Goal: Information Seeking & Learning: Learn about a topic

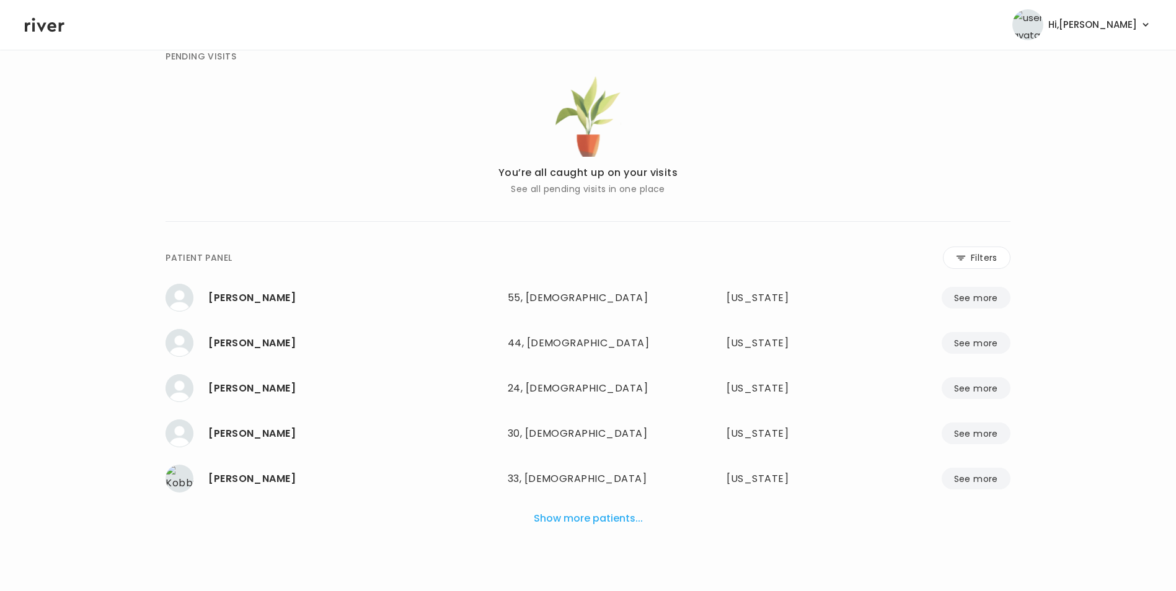
scroll to position [68, 0]
click at [994, 262] on button "Filters" at bounding box center [977, 257] width 68 height 22
click at [482, 257] on input "name" at bounding box center [551, 260] width 394 height 26
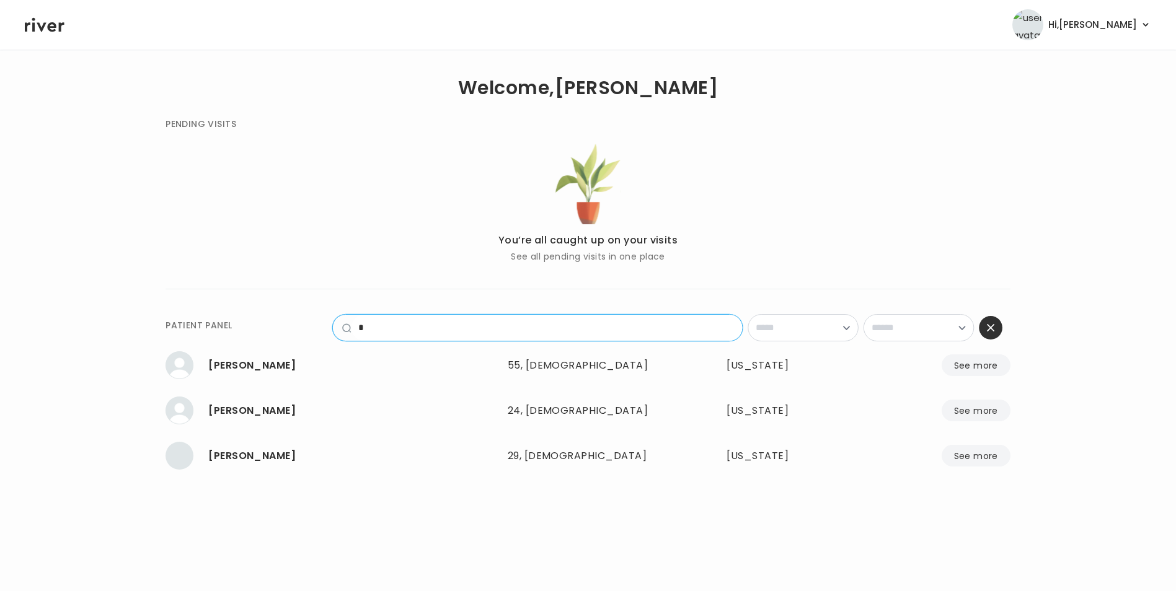
scroll to position [0, 0]
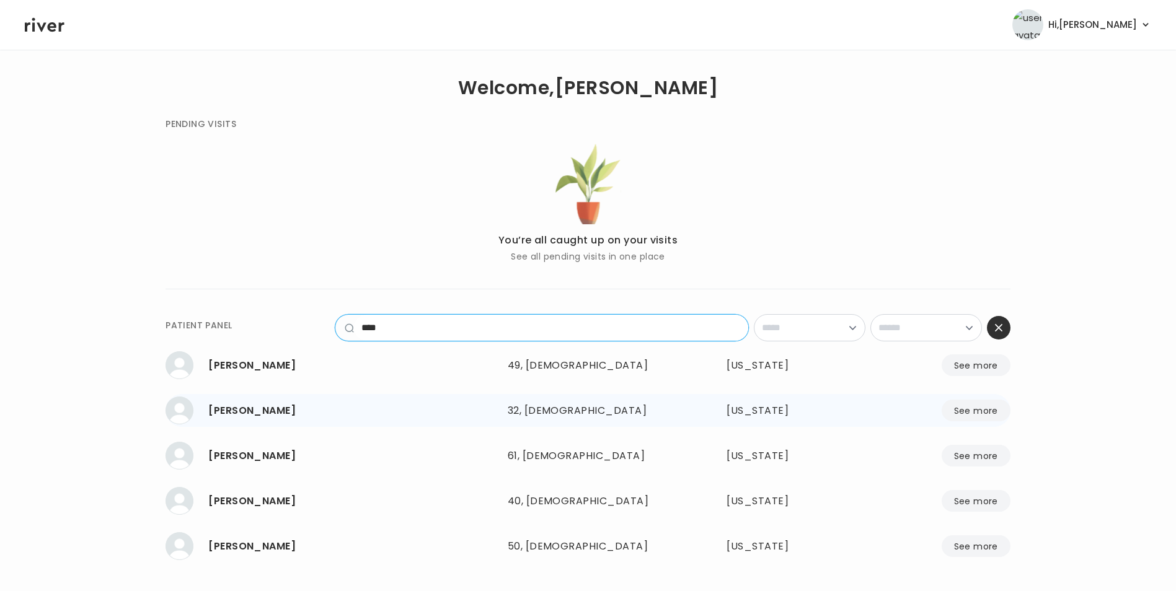
type input "****"
click at [972, 412] on button "See more" at bounding box center [975, 411] width 69 height 22
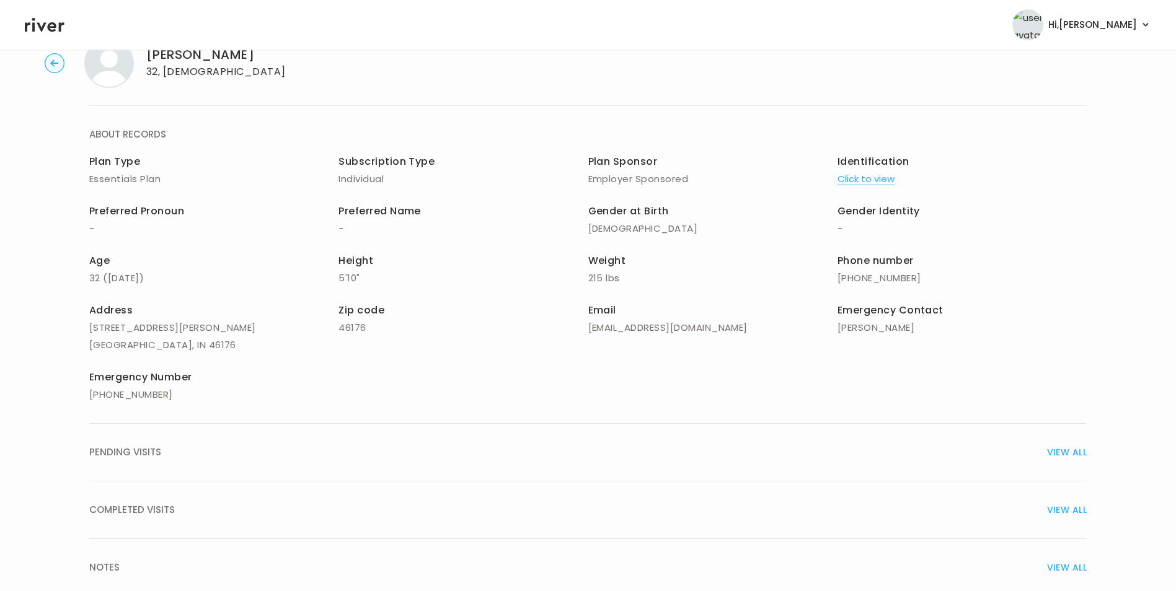
scroll to position [89, 0]
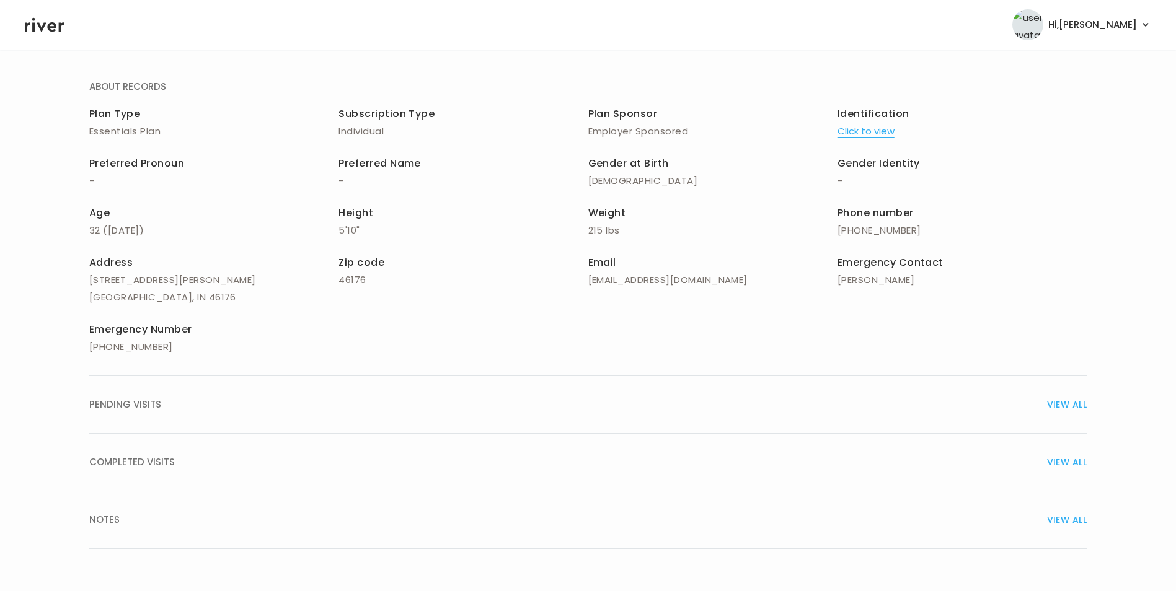
click at [1065, 462] on span "VIEW ALL" at bounding box center [1067, 462] width 40 height 17
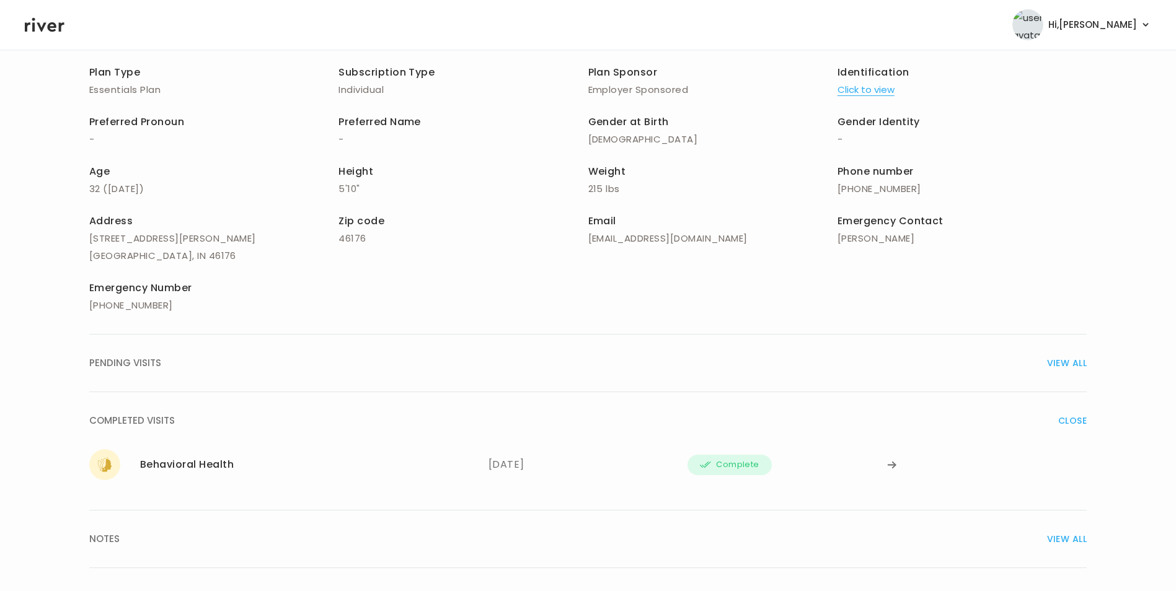
scroll to position [149, 0]
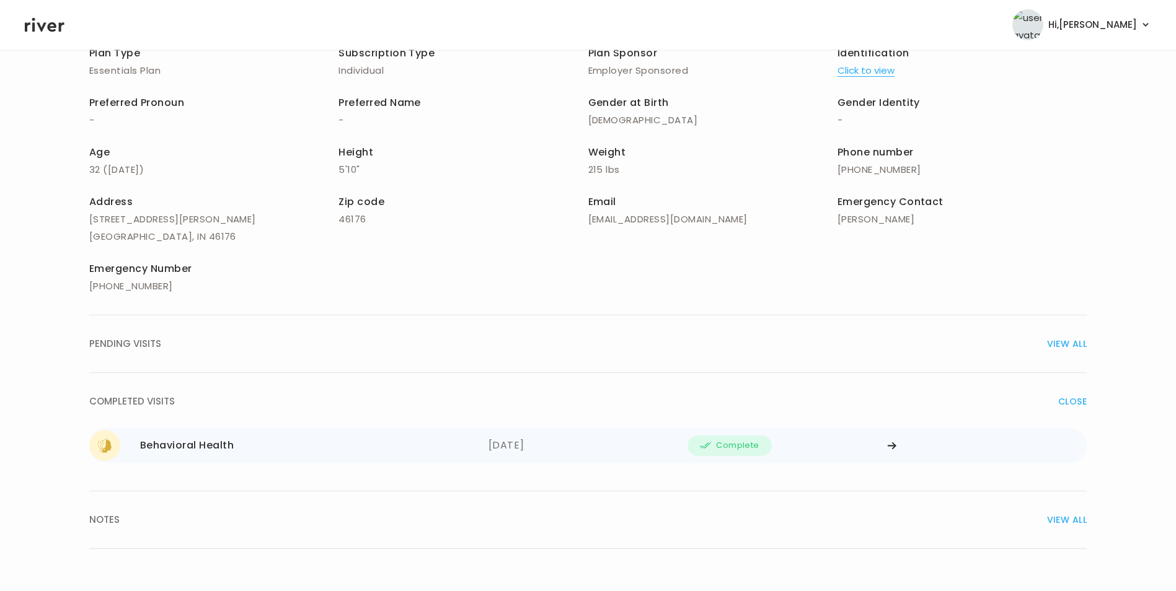
click at [892, 444] on icon at bounding box center [892, 445] width 10 height 9
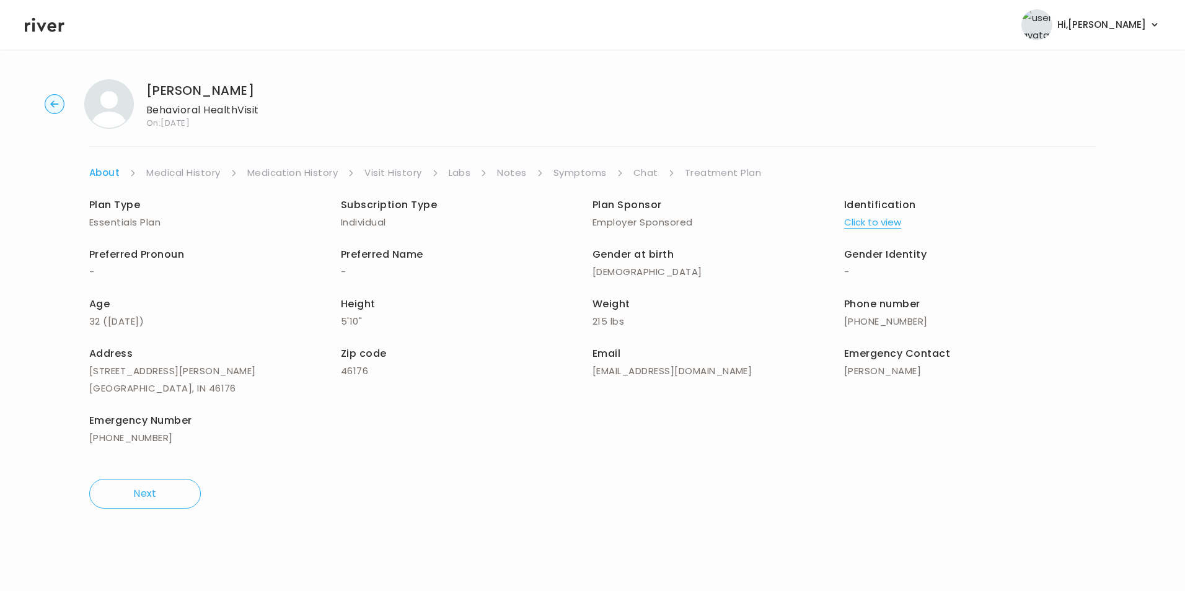
click at [633, 172] on link "Chat" at bounding box center [645, 172] width 25 height 17
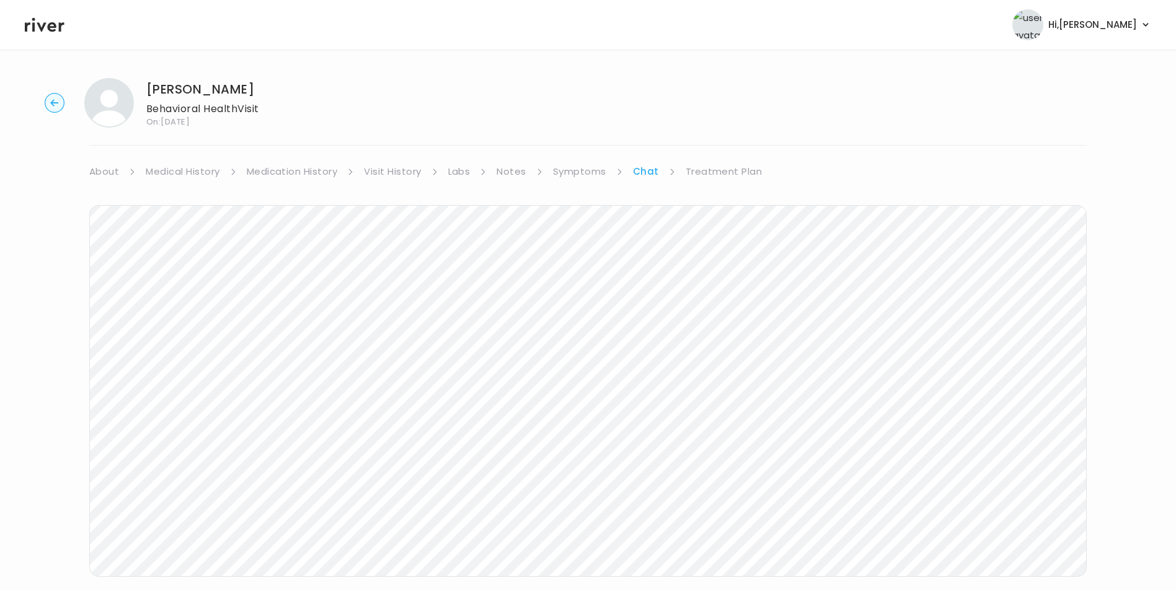
scroll to position [20, 0]
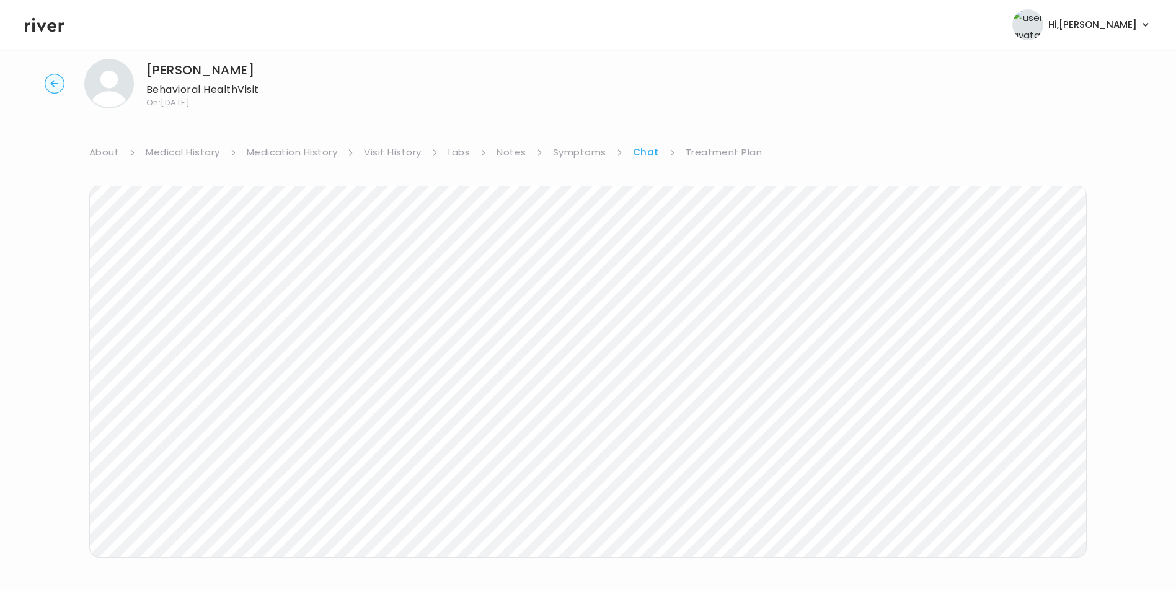
click at [583, 144] on link "Symptoms" at bounding box center [579, 152] width 53 height 17
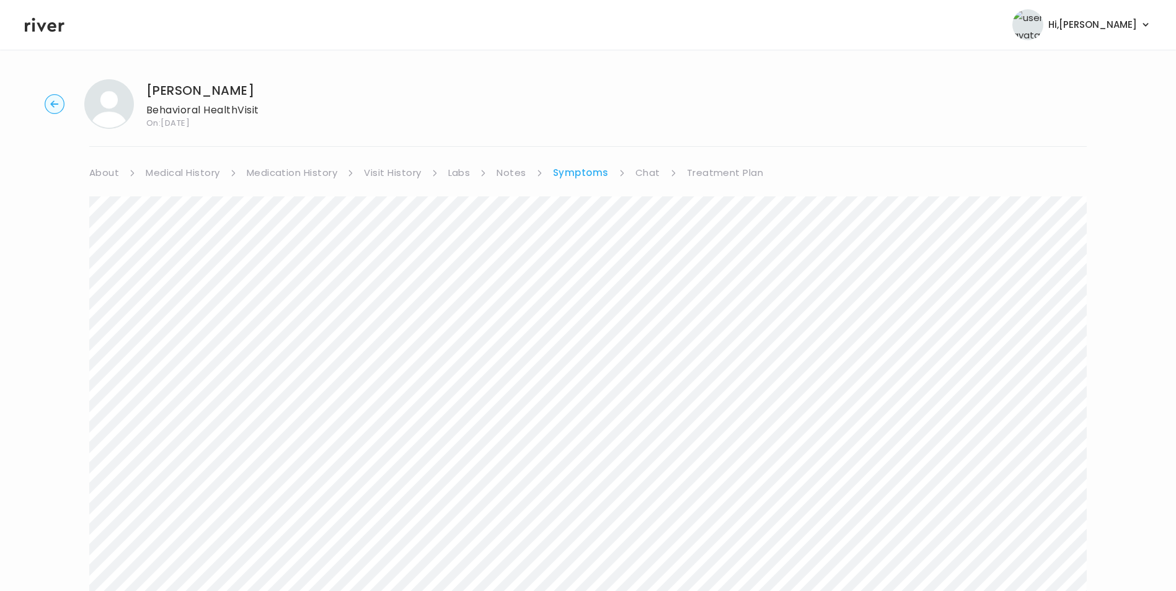
click at [315, 170] on link "Medication History" at bounding box center [292, 172] width 91 height 17
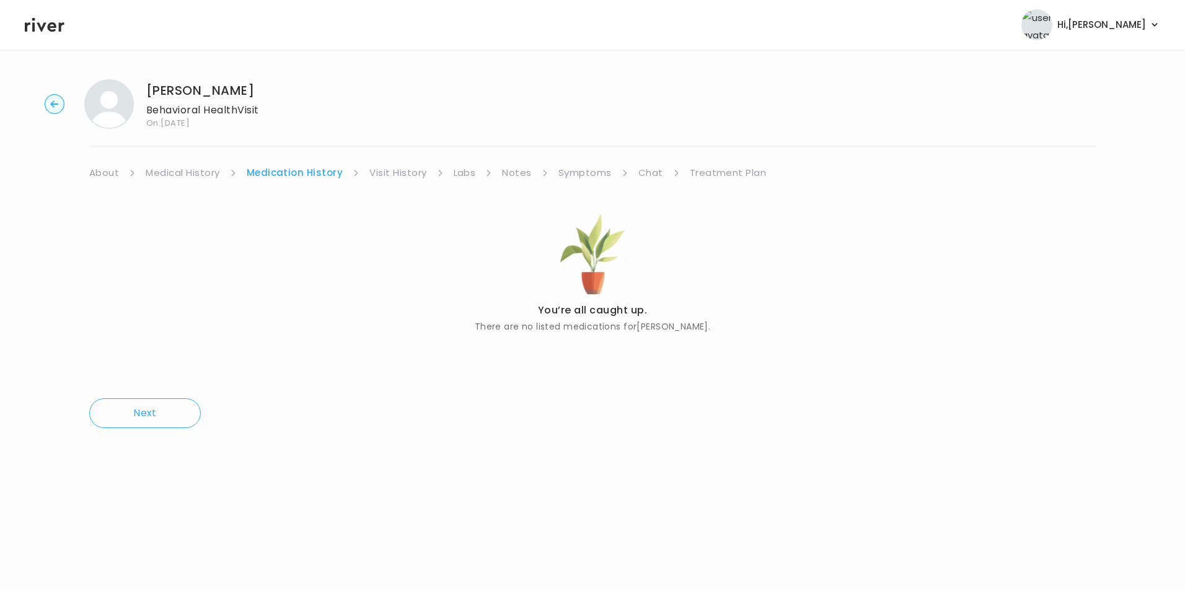
click at [190, 170] on link "Medical History" at bounding box center [183, 172] width 74 height 17
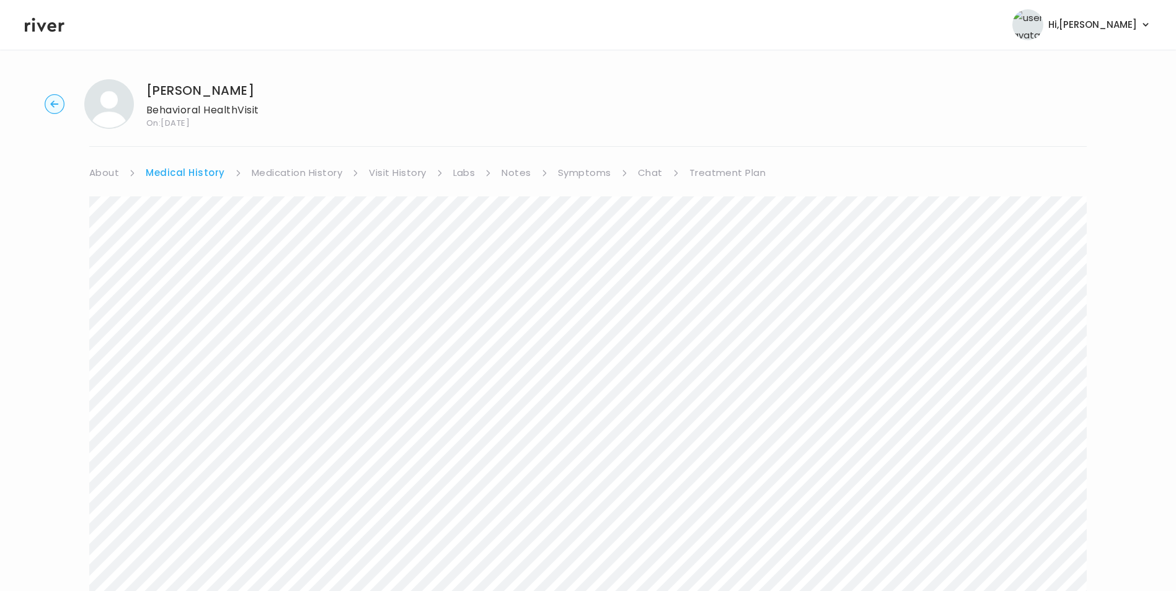
click at [102, 172] on link "About" at bounding box center [104, 172] width 30 height 17
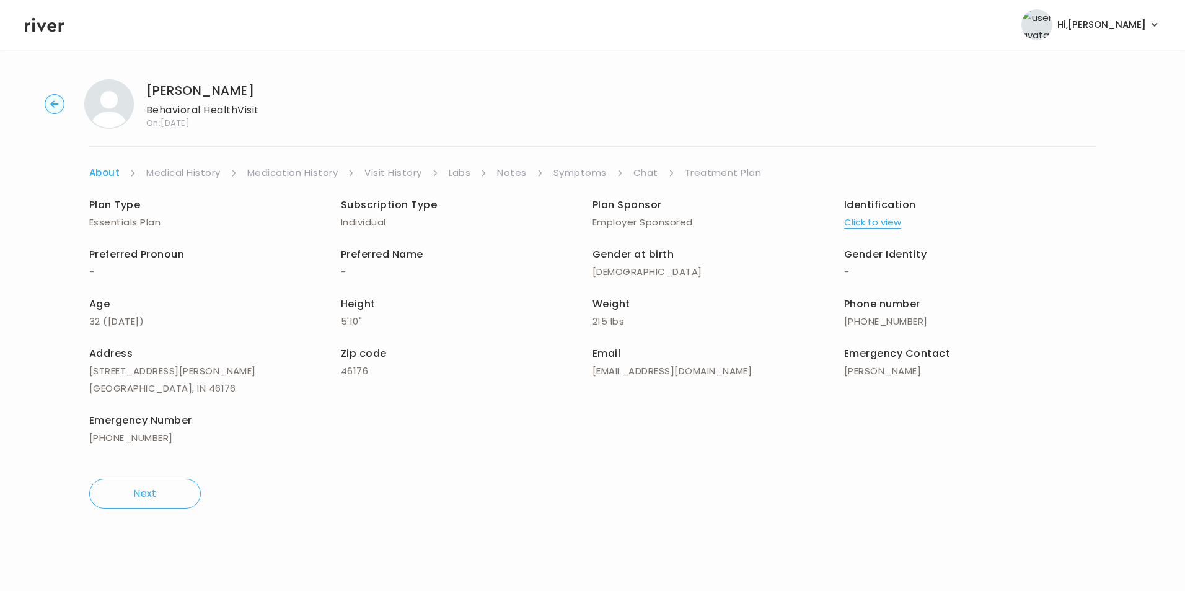
drag, startPoint x: 754, startPoint y: 175, endPoint x: 738, endPoint y: 172, distance: 16.3
click at [754, 175] on link "Treatment Plan" at bounding box center [723, 172] width 77 height 17
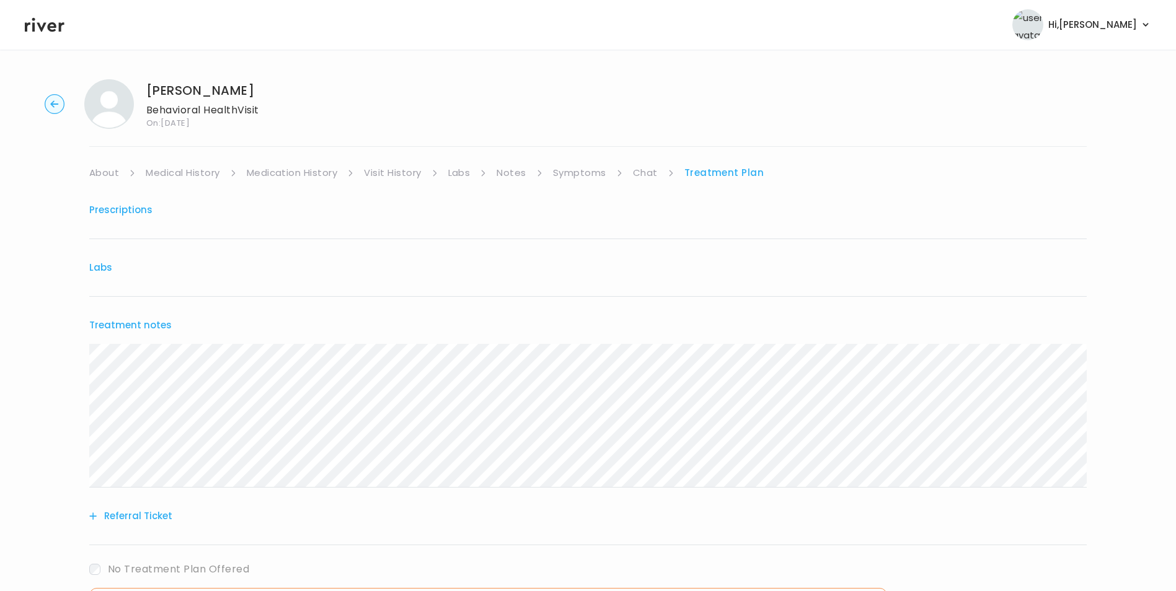
click at [646, 172] on link "Chat" at bounding box center [645, 172] width 25 height 17
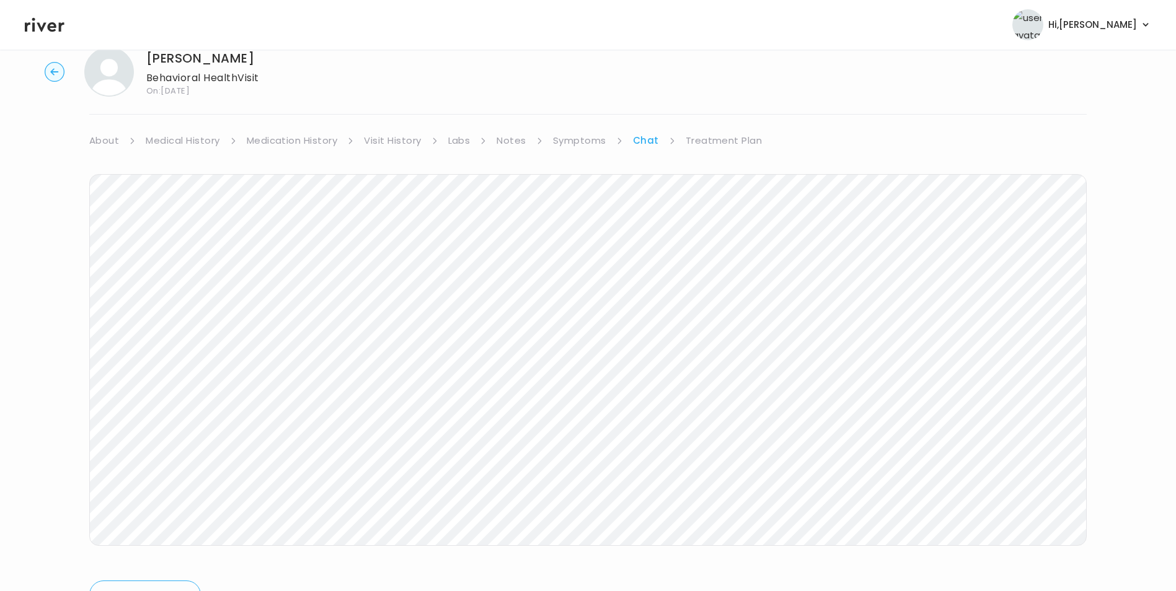
click at [709, 140] on link "Treatment Plan" at bounding box center [723, 140] width 77 height 17
click at [633, 136] on link "Chat" at bounding box center [645, 140] width 25 height 17
click at [108, 141] on link "About" at bounding box center [104, 140] width 30 height 17
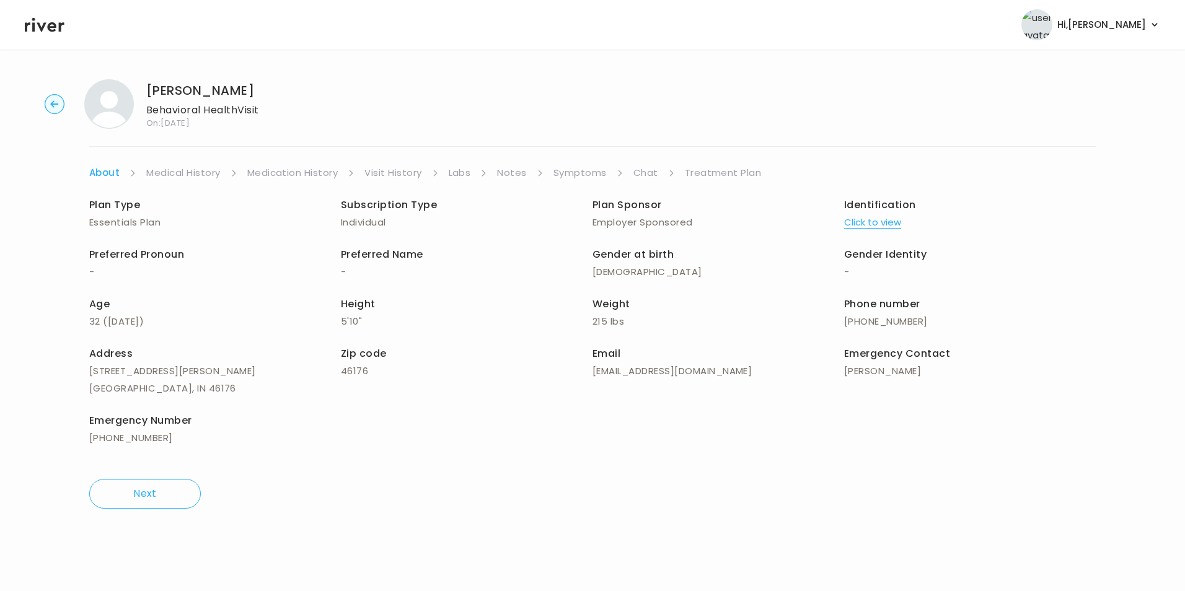
click at [180, 170] on link "Medical History" at bounding box center [183, 172] width 74 height 17
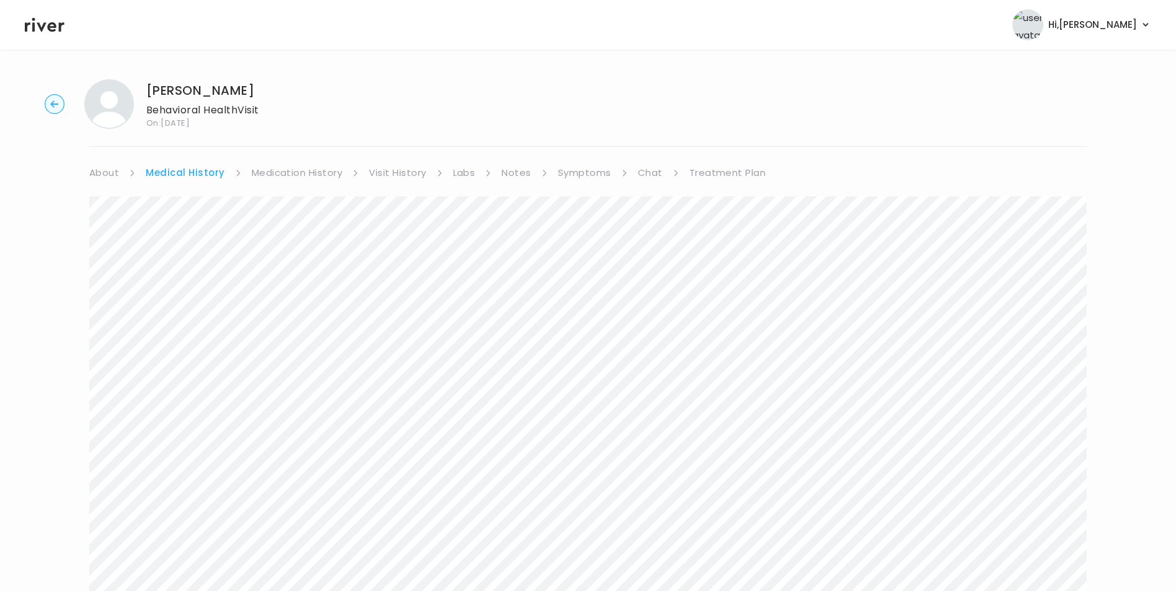
click at [579, 168] on link "Symptoms" at bounding box center [584, 172] width 53 height 17
click at [640, 169] on link "Chat" at bounding box center [647, 172] width 25 height 17
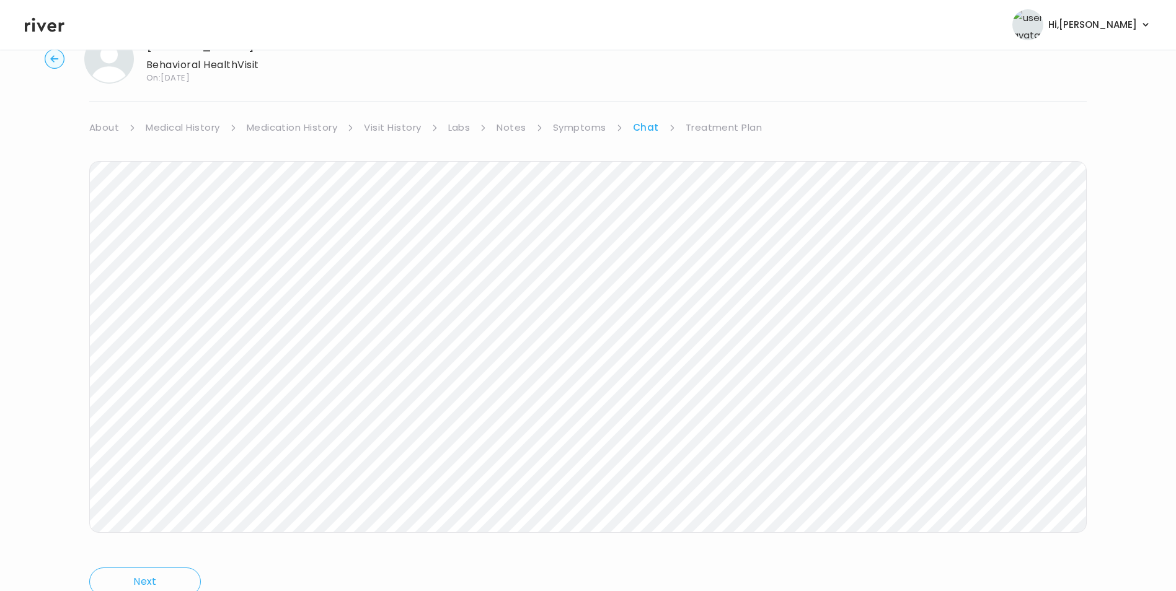
click at [57, 55] on circle "button" at bounding box center [54, 59] width 19 height 19
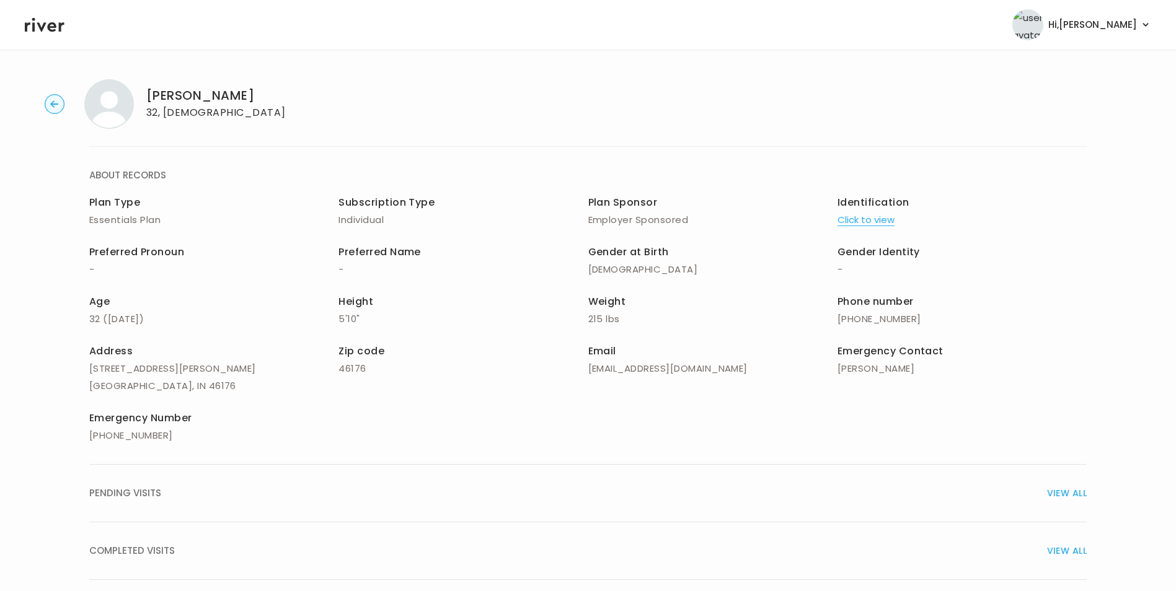
click at [48, 30] on icon at bounding box center [45, 25] width 40 height 14
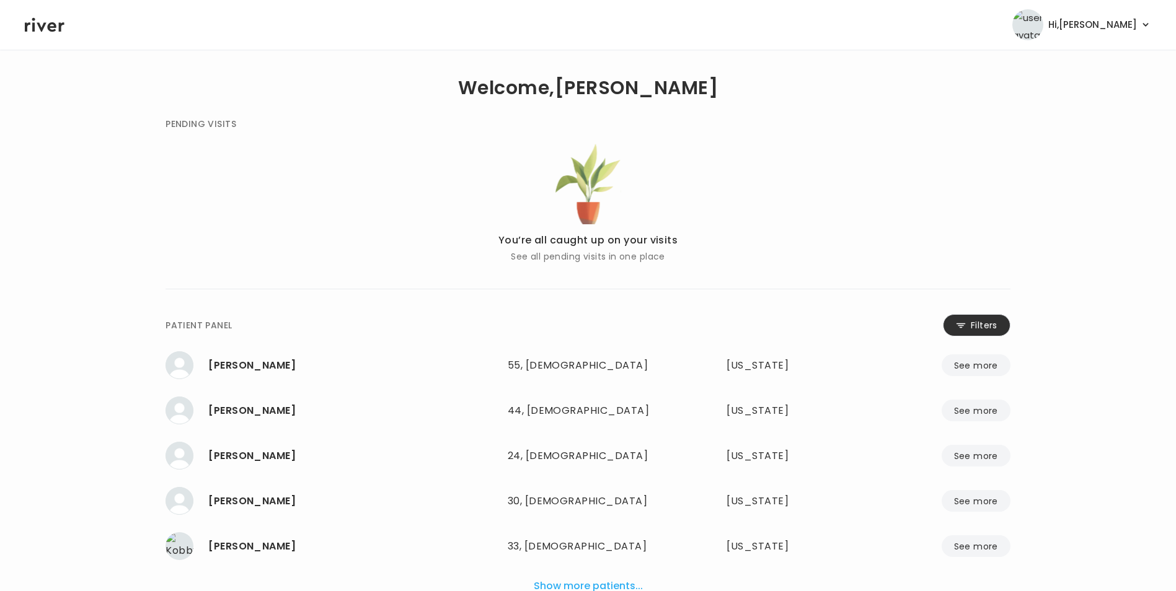
click at [963, 327] on icon at bounding box center [961, 325] width 10 height 11
click at [439, 327] on input "name" at bounding box center [551, 328] width 394 height 26
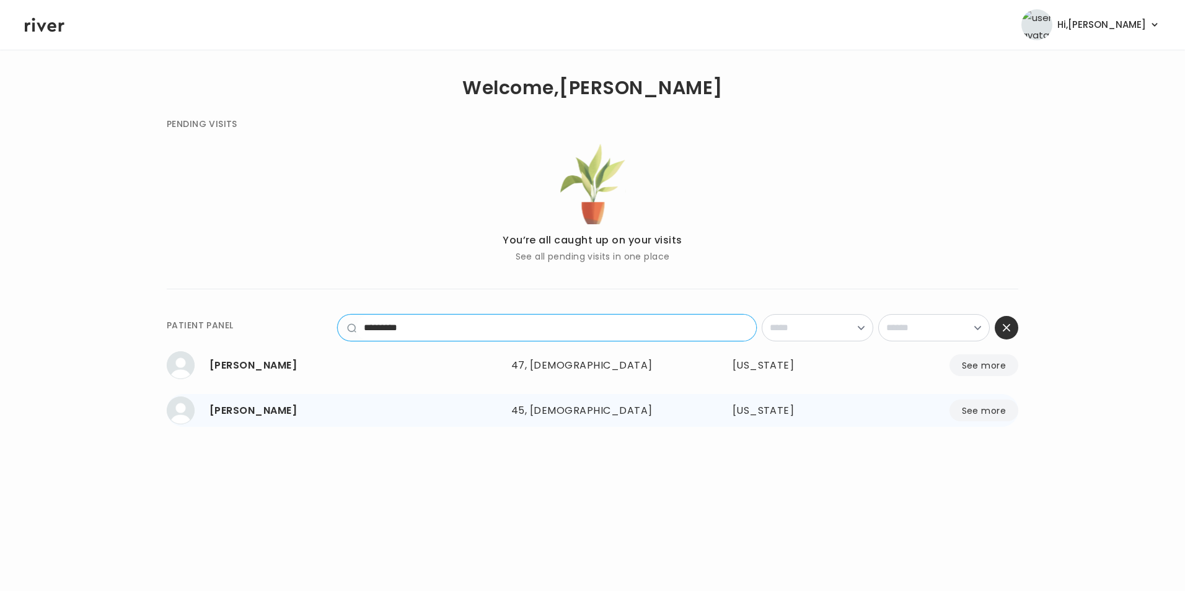
type input "*********"
click at [960, 414] on button "See more" at bounding box center [983, 411] width 69 height 22
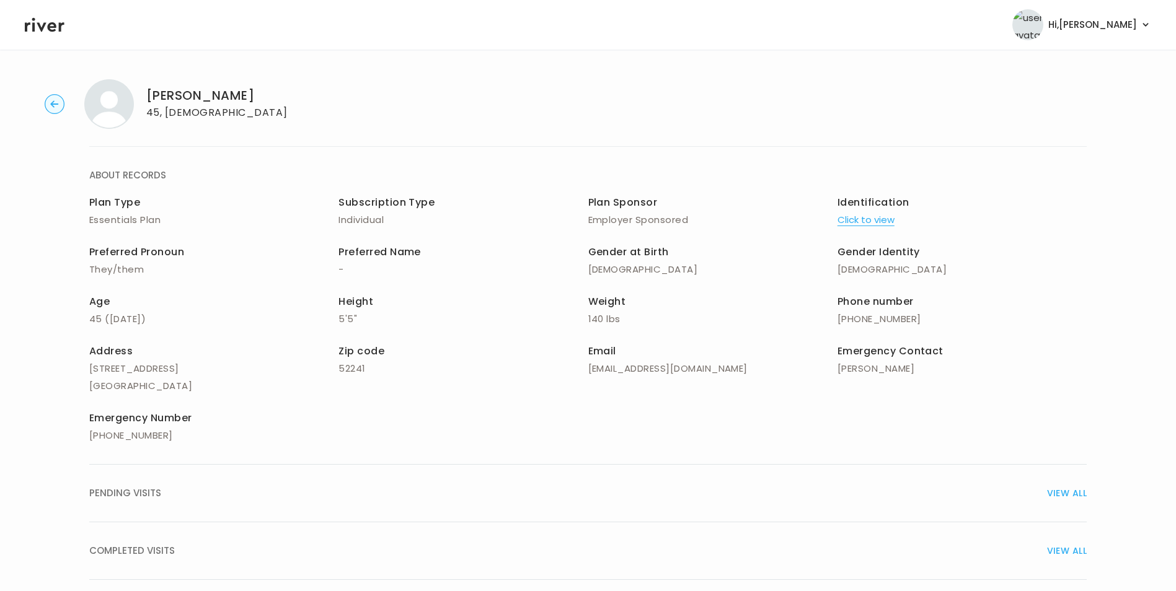
scroll to position [89, 0]
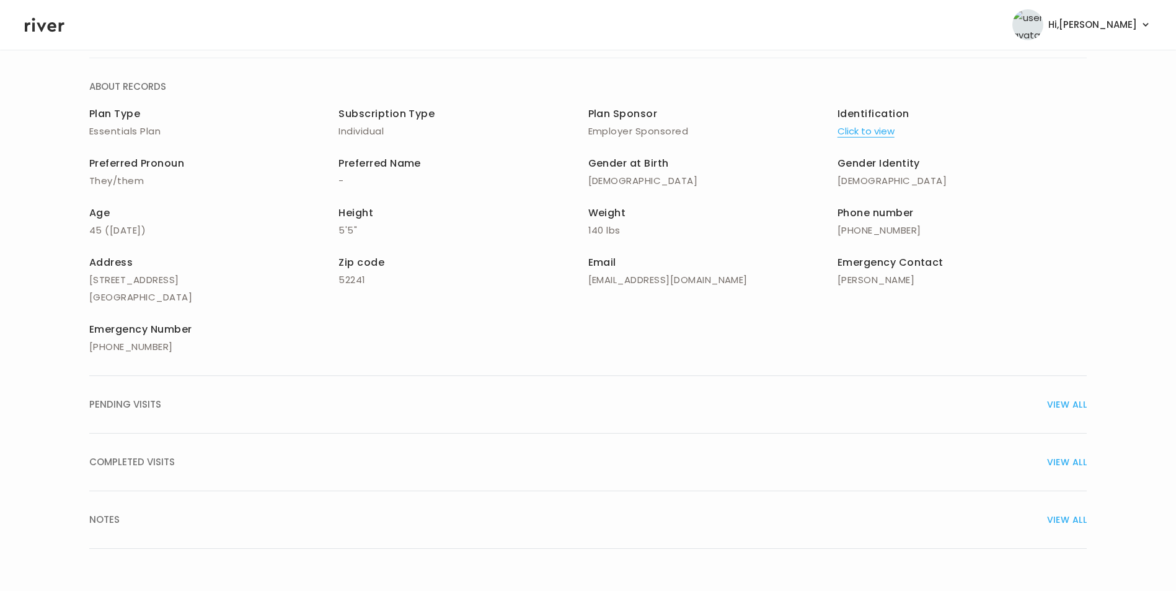
click at [1072, 464] on span "VIEW ALL" at bounding box center [1067, 462] width 40 height 17
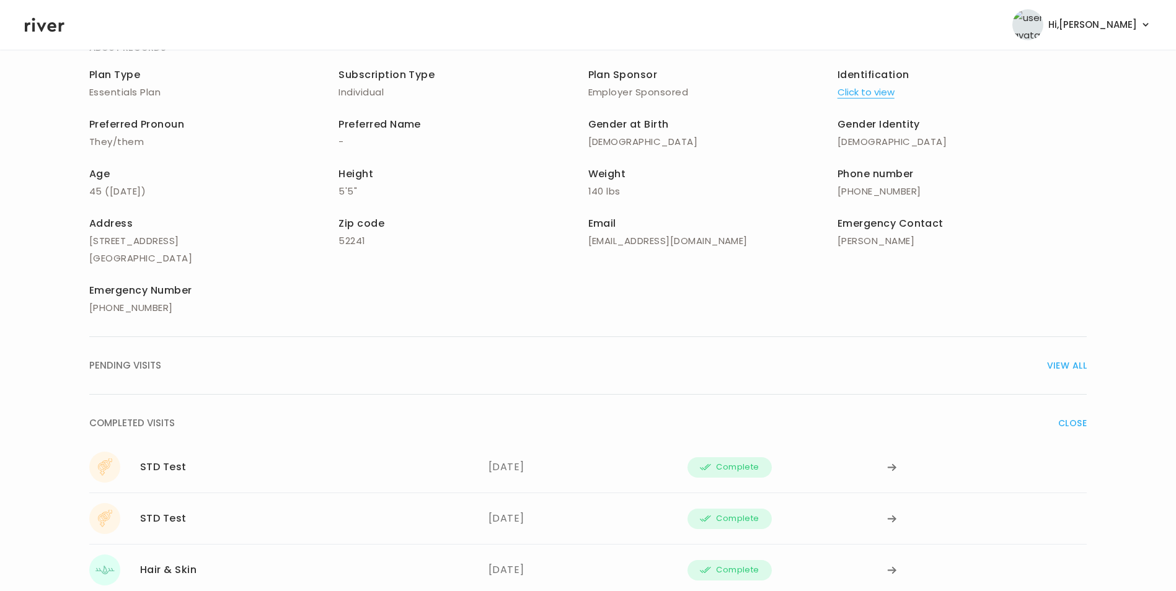
scroll to position [252, 0]
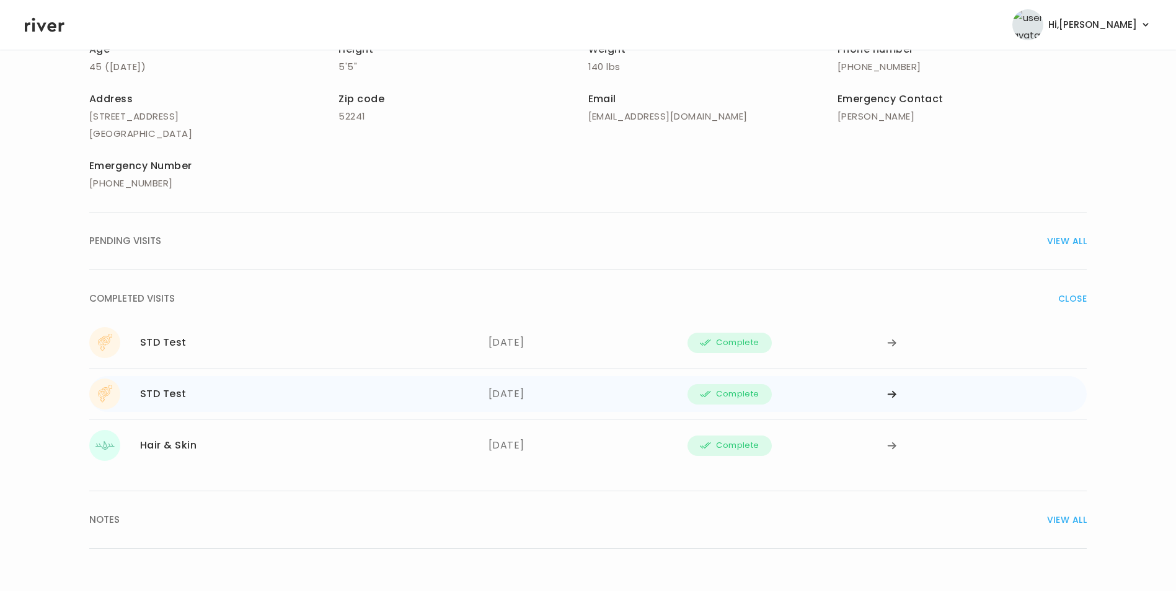
click at [892, 387] on div at bounding box center [987, 394] width 200 height 31
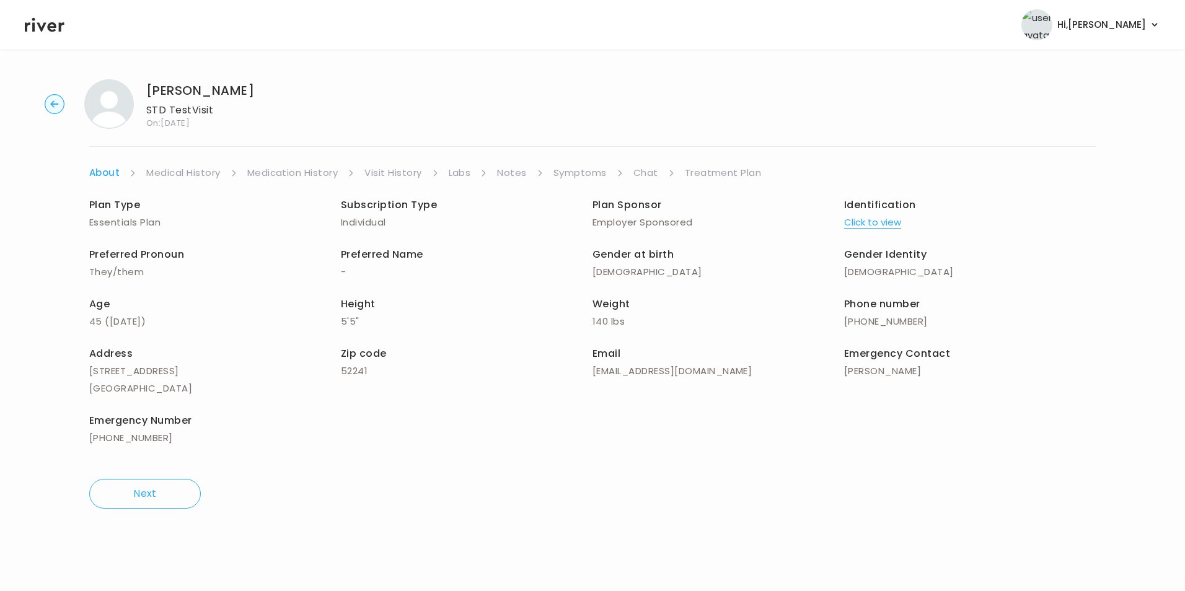
click at [734, 170] on link "Treatment Plan" at bounding box center [723, 172] width 77 height 17
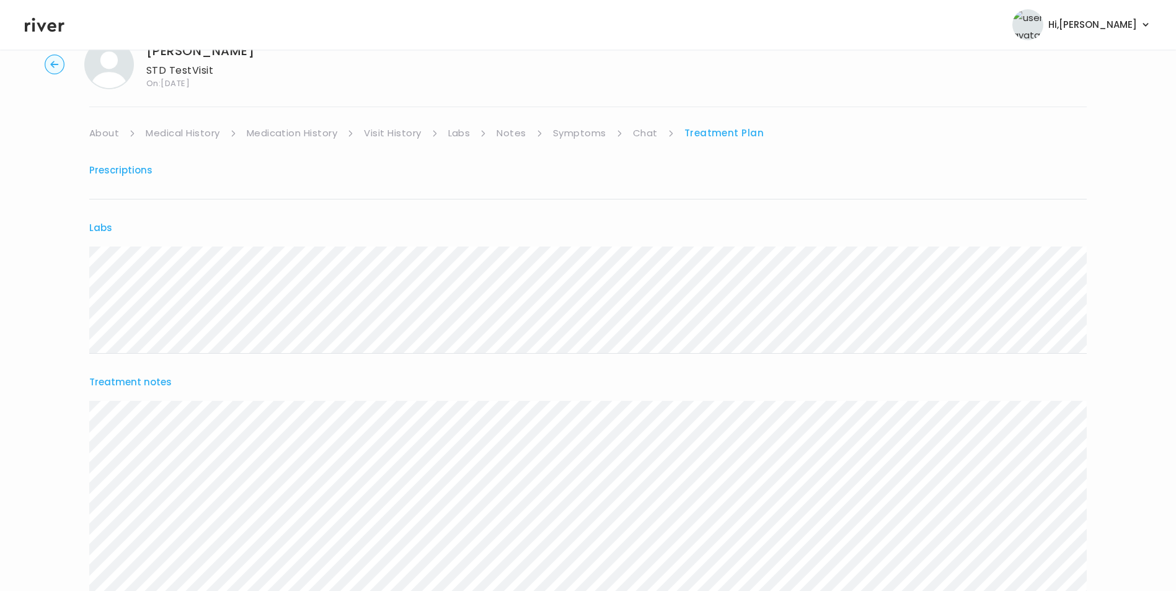
scroll to position [62, 0]
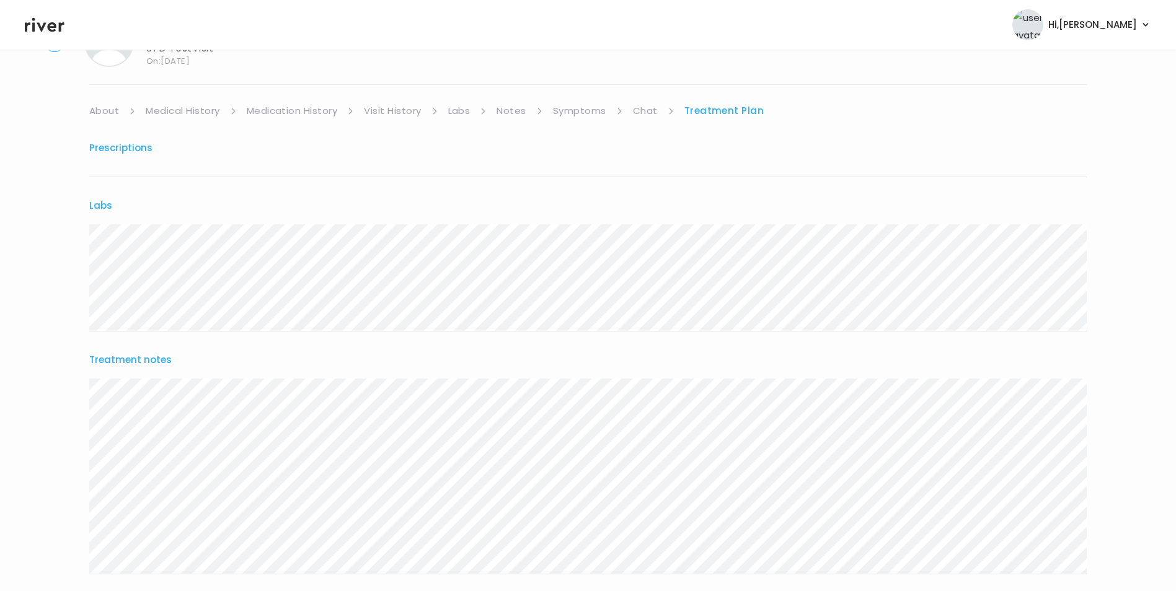
click at [646, 111] on link "Chat" at bounding box center [645, 110] width 25 height 17
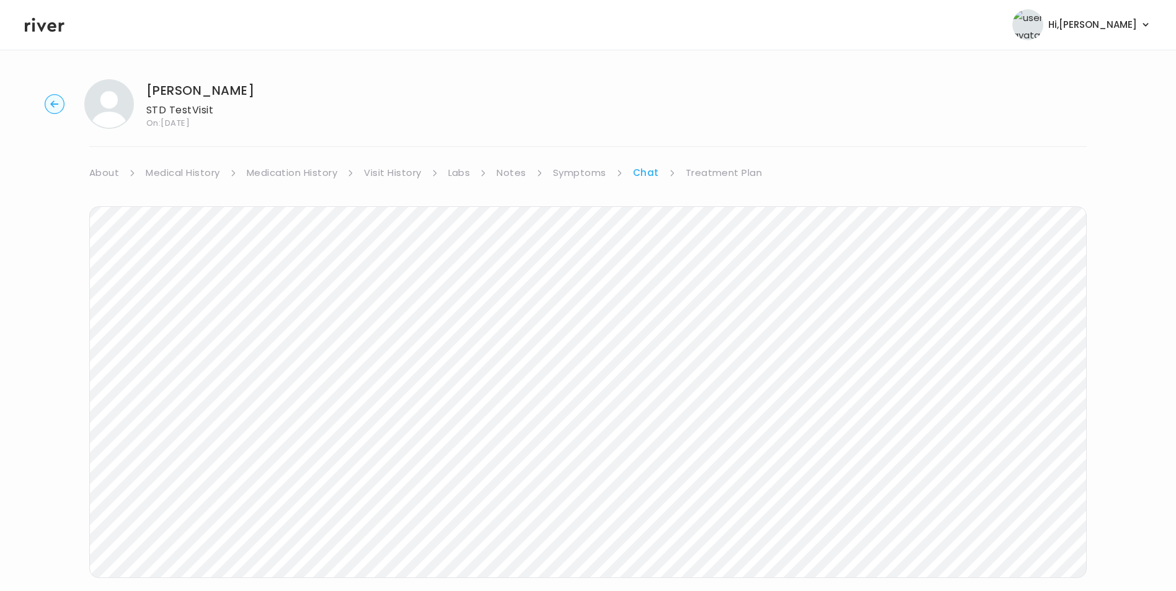
click at [406, 174] on link "Visit History" at bounding box center [392, 172] width 57 height 17
click at [899, 215] on icon at bounding box center [899, 219] width 10 height 9
click at [1084, 294] on span "VIEW ALL" at bounding box center [1076, 302] width 40 height 17
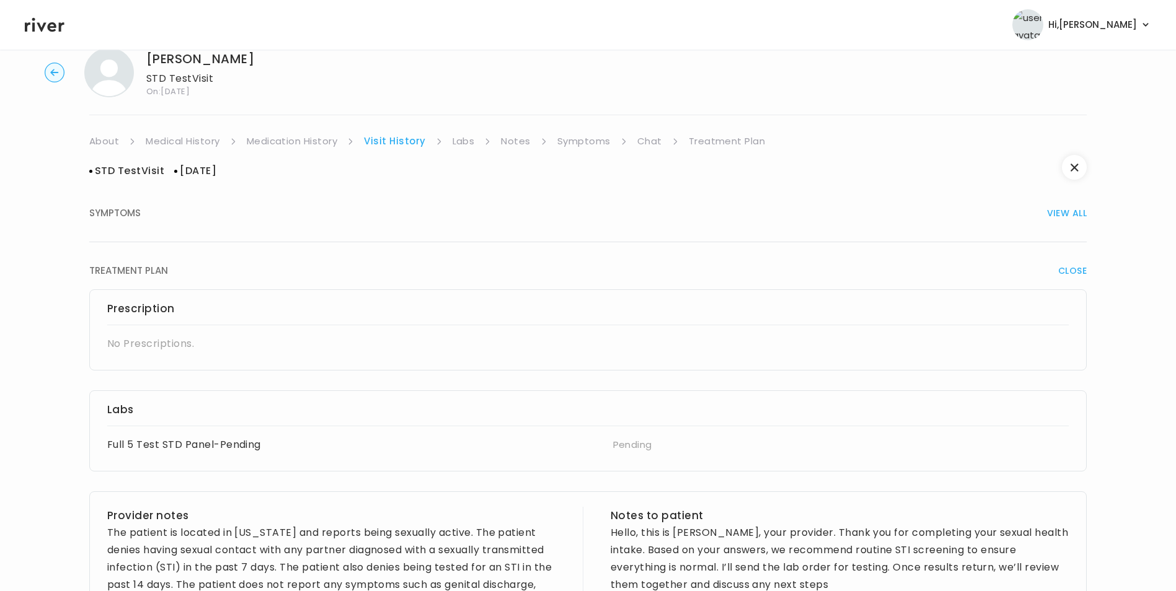
scroll to position [62, 0]
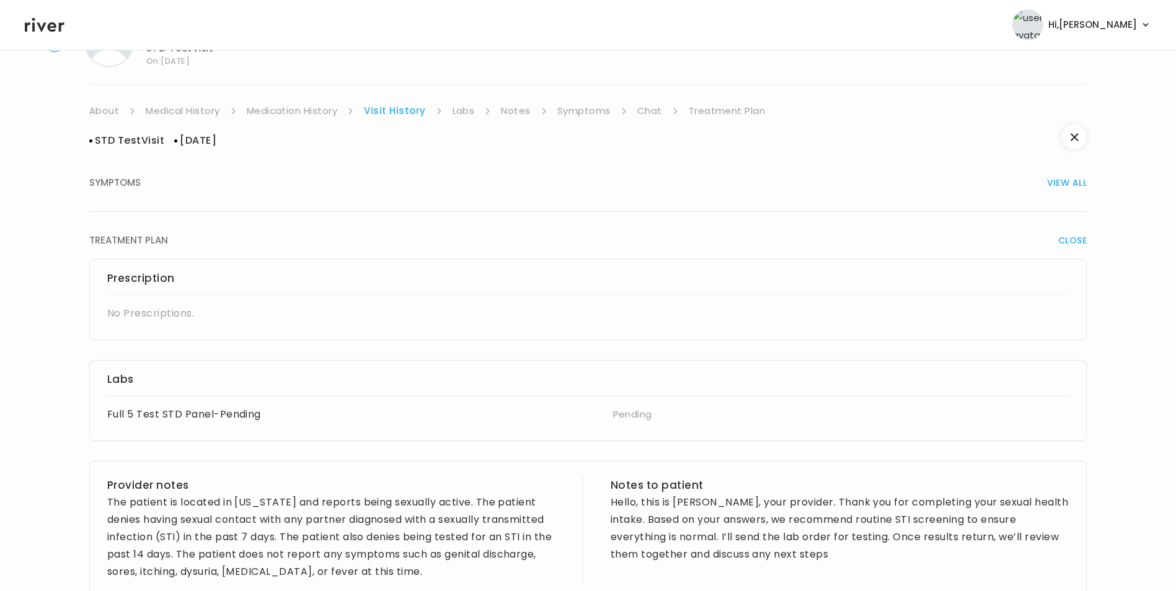
click at [330, 114] on link "Medication History" at bounding box center [292, 110] width 91 height 17
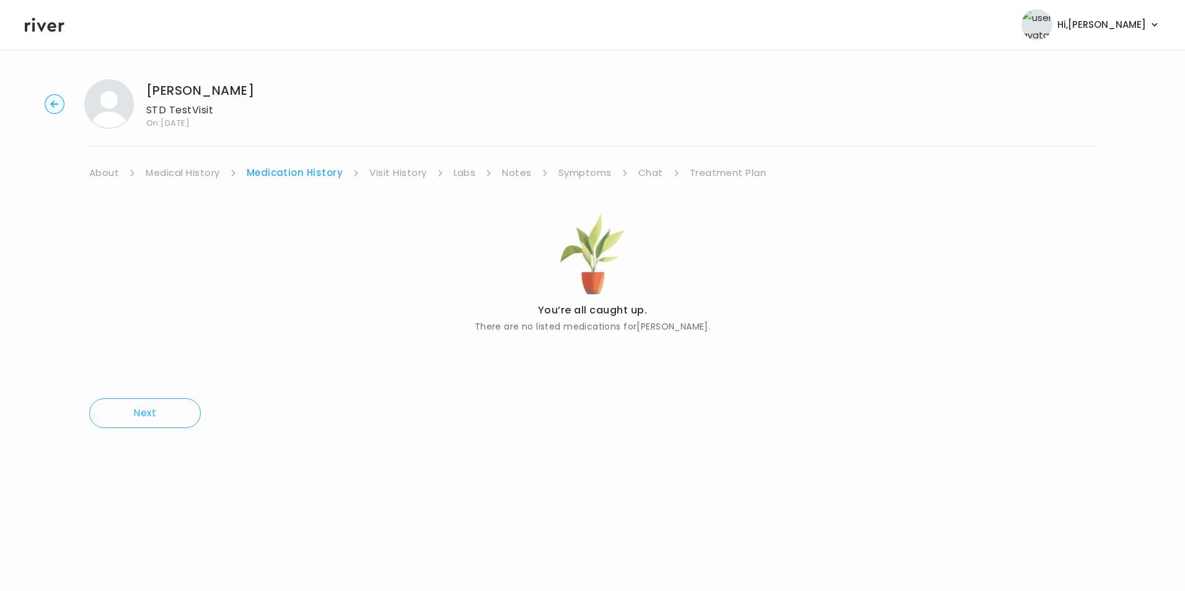
click at [202, 173] on link "Medical History" at bounding box center [183, 172] width 74 height 17
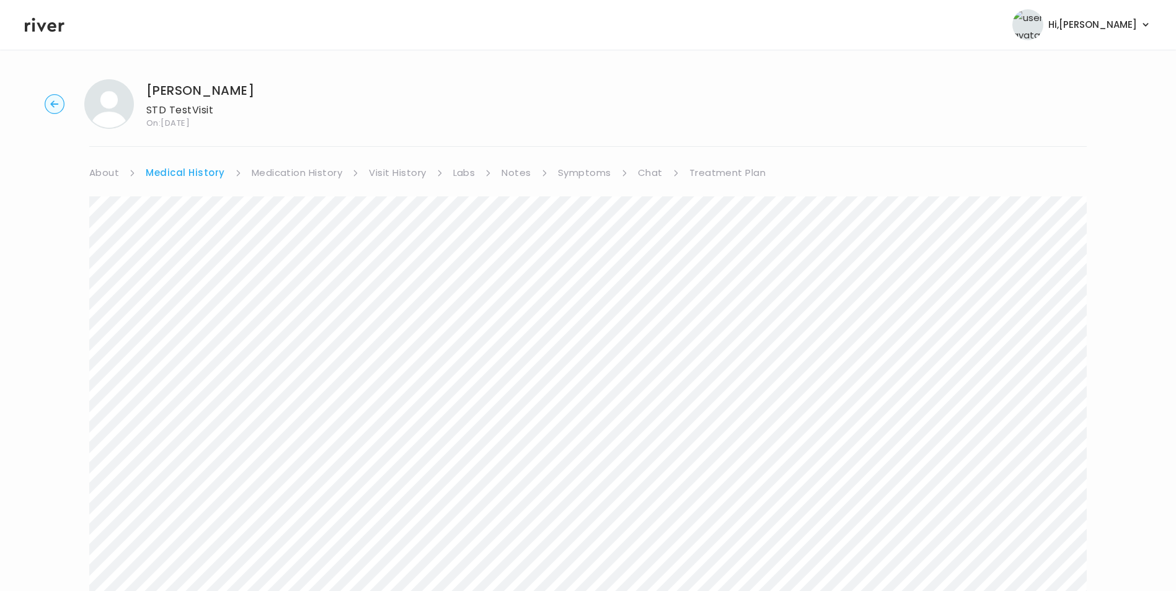
drag, startPoint x: 299, startPoint y: 165, endPoint x: 323, endPoint y: 164, distance: 23.6
click at [301, 165] on link "Medication History" at bounding box center [297, 172] width 91 height 17
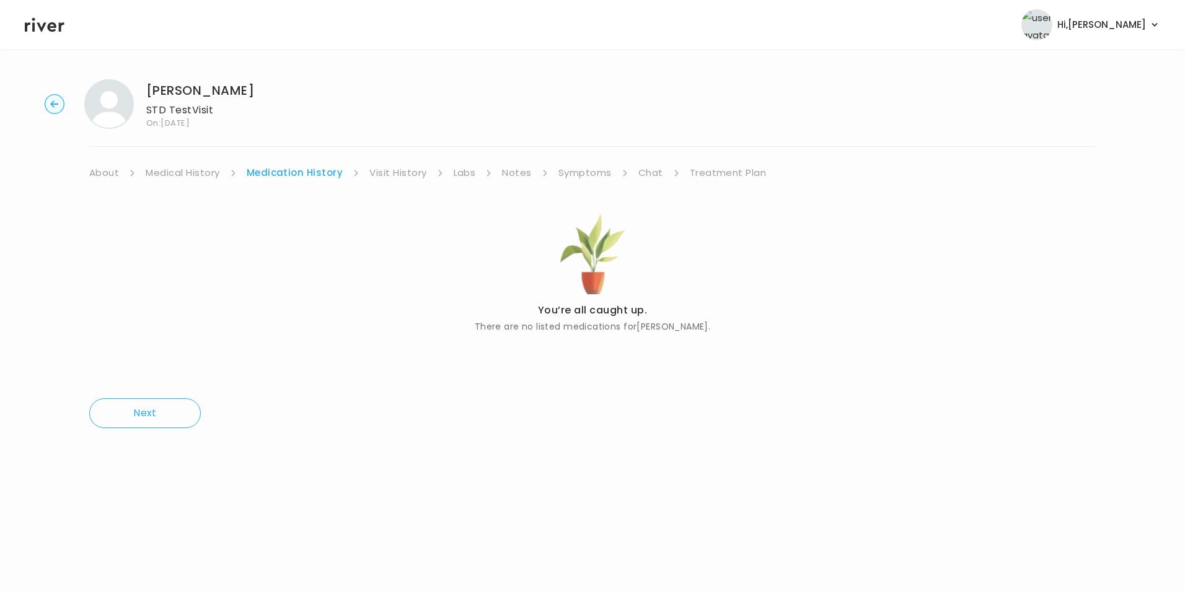
click at [377, 166] on link "Visit History" at bounding box center [397, 172] width 57 height 17
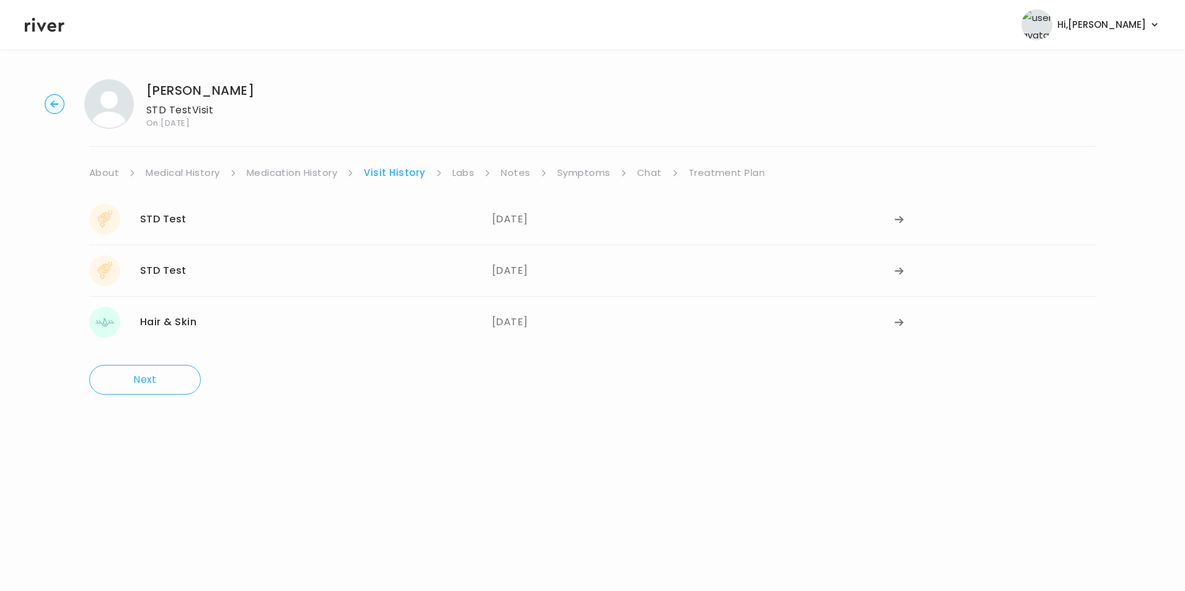
click at [462, 174] on link "Labs" at bounding box center [463, 172] width 22 height 17
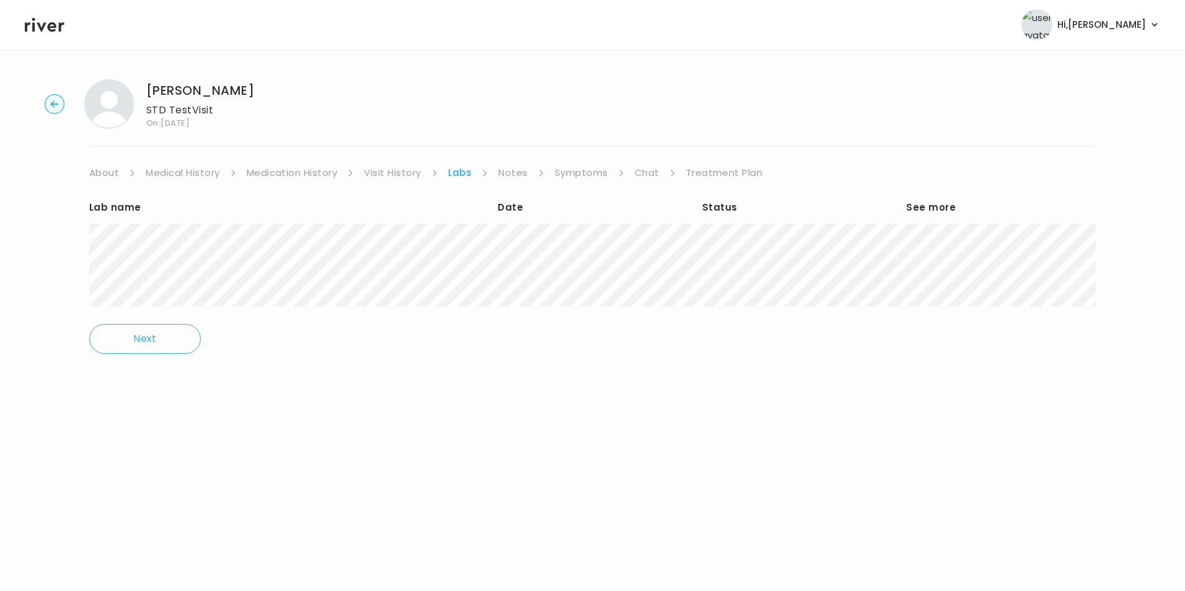
click at [525, 167] on link "Notes" at bounding box center [512, 172] width 29 height 17
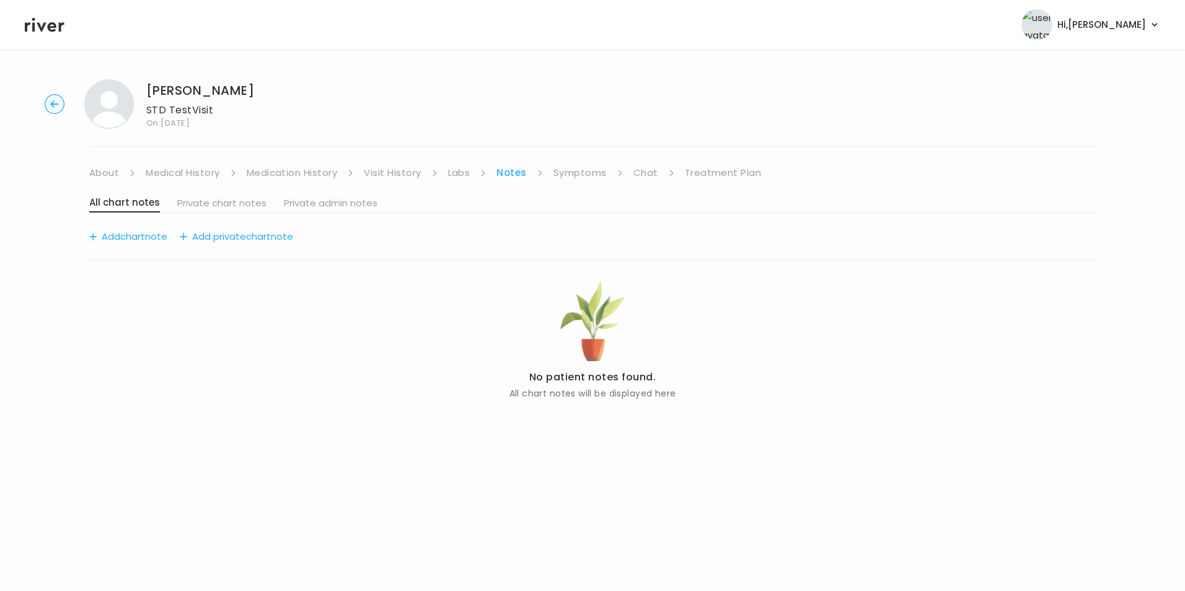
click at [574, 168] on link "Symptoms" at bounding box center [579, 172] width 53 height 17
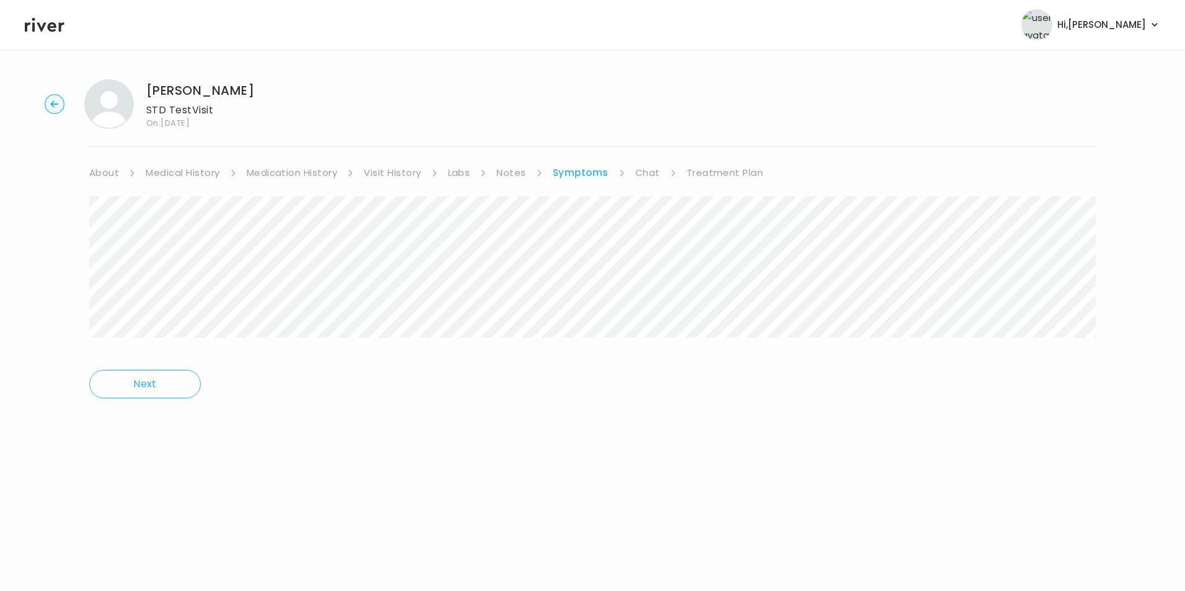
click at [628, 165] on ul "About Medical History Medication History Visit History Labs Notes Symptoms Chat…" at bounding box center [592, 172] width 1006 height 17
click at [648, 165] on link "Chat" at bounding box center [647, 172] width 25 height 17
click at [691, 167] on link "Treatment Plan" at bounding box center [723, 172] width 77 height 17
click at [59, 113] on icon "button" at bounding box center [55, 104] width 20 height 20
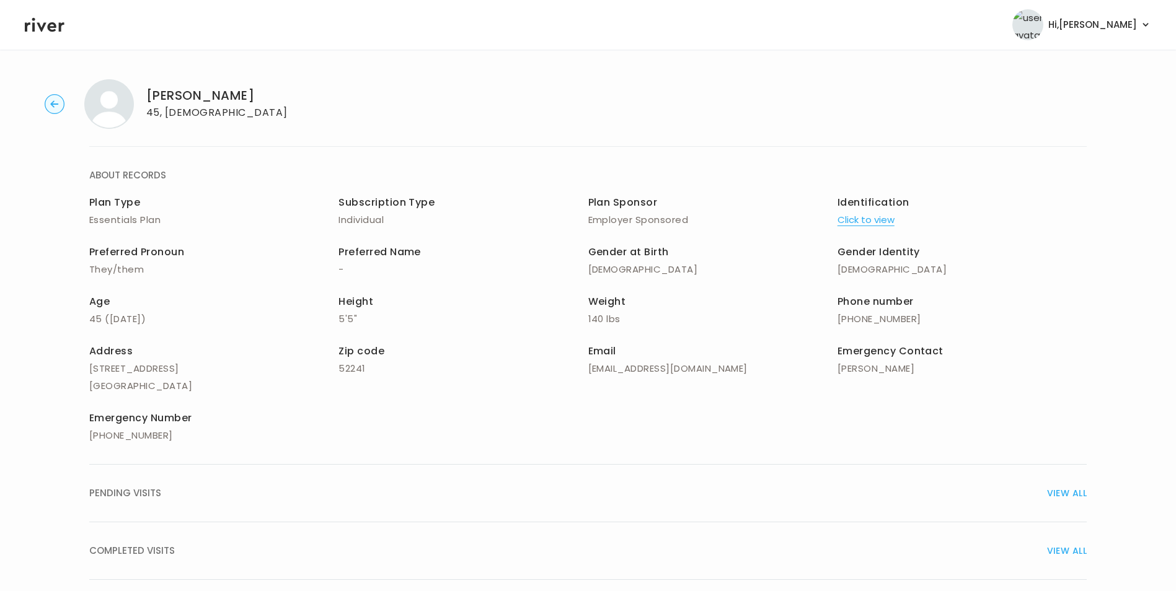
click at [48, 33] on icon at bounding box center [45, 24] width 40 height 19
